Goal: Transaction & Acquisition: Purchase product/service

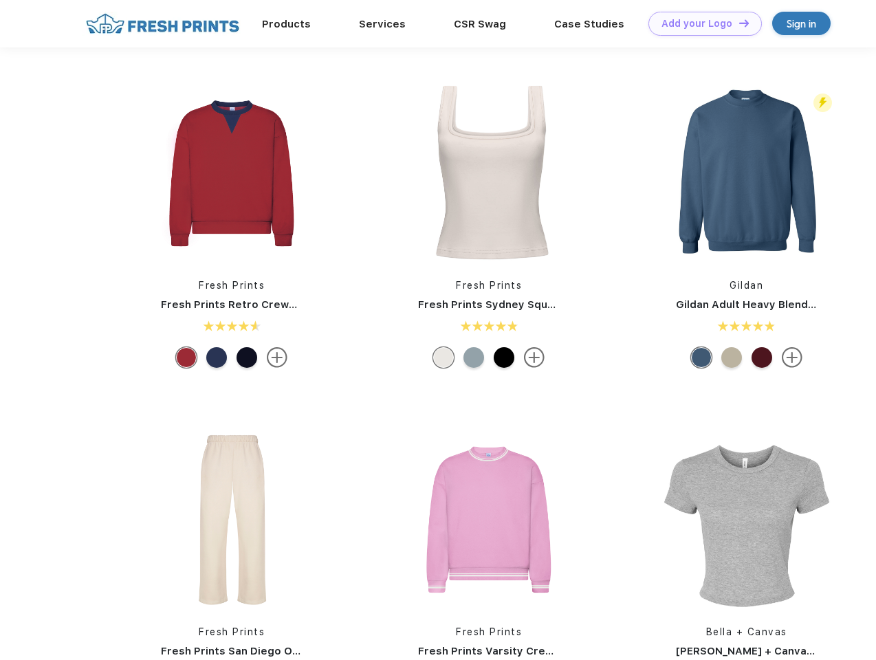
scroll to position [1, 0]
click at [700, 23] on link "Add your Logo Design Tool" at bounding box center [705, 24] width 113 height 24
click at [0, 0] on div "Design Tool" at bounding box center [0, 0] width 0 height 0
click at [738, 23] on link "Add your Logo Design Tool" at bounding box center [705, 24] width 113 height 24
click at [232, 173] on img at bounding box center [231, 173] width 183 height 183
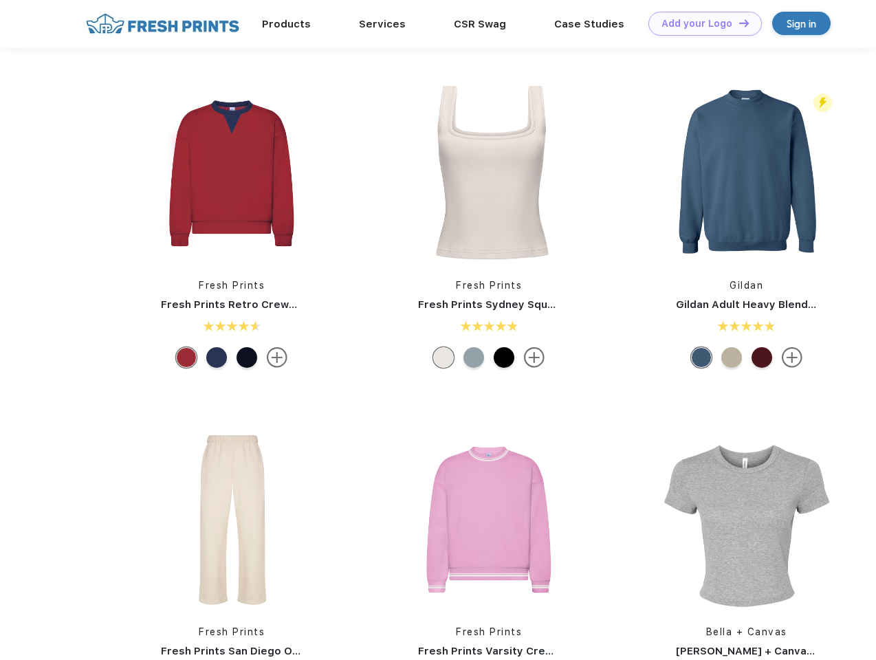
click at [186, 358] on div at bounding box center [186, 357] width 21 height 21
click at [217, 358] on div at bounding box center [216, 357] width 21 height 21
click at [247, 358] on div at bounding box center [247, 357] width 21 height 21
click at [489, 173] on img at bounding box center [489, 173] width 183 height 183
click at [444, 358] on div at bounding box center [443, 357] width 21 height 21
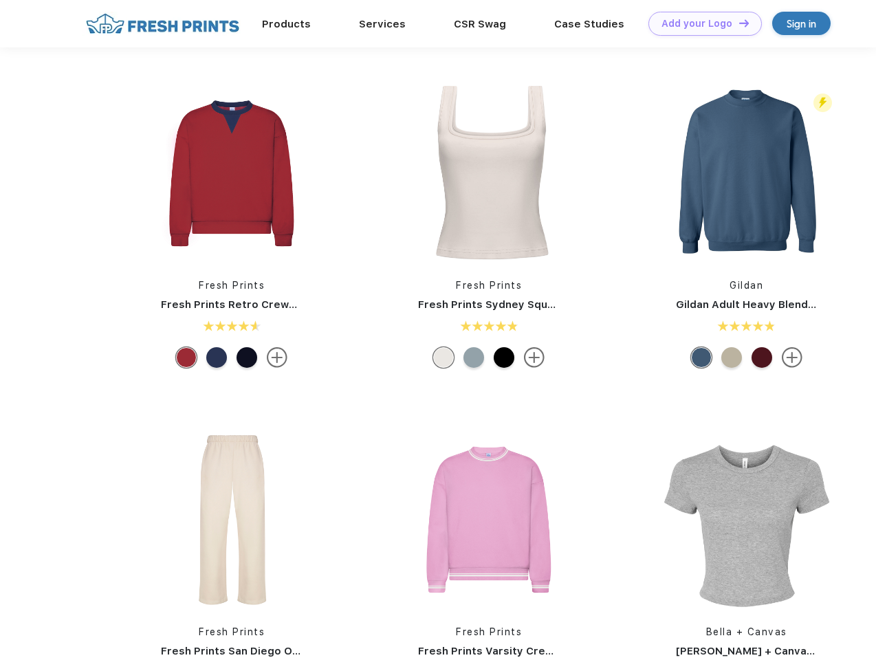
click at [474, 358] on div at bounding box center [474, 357] width 21 height 21
